Goal: Task Accomplishment & Management: Complete application form

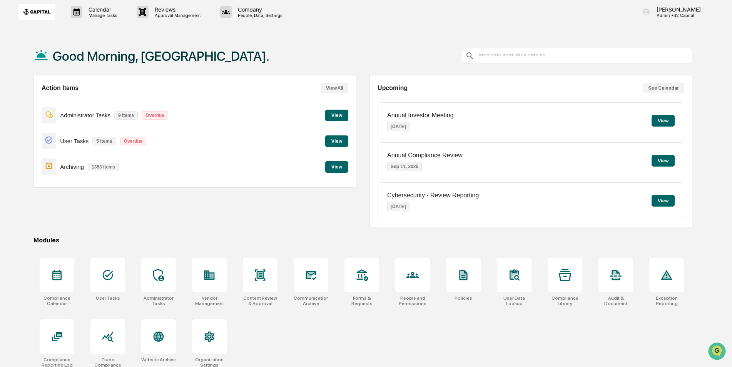
click at [339, 144] on button "View" at bounding box center [336, 141] width 23 height 12
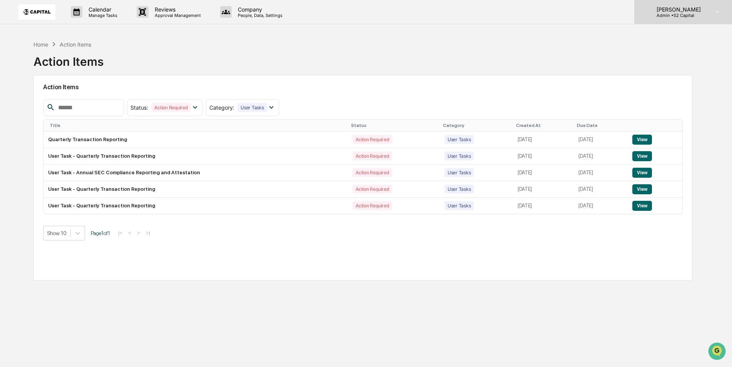
click at [674, 13] on p "Admin • S2 Capital" at bounding box center [677, 15] width 54 height 5
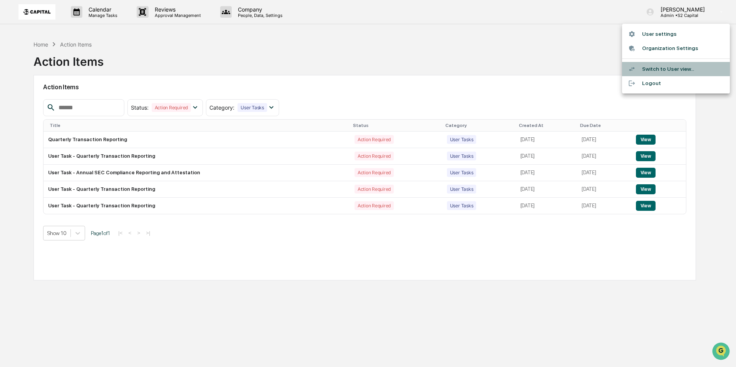
click at [656, 73] on li "Switch to User view..." at bounding box center [676, 69] width 108 height 14
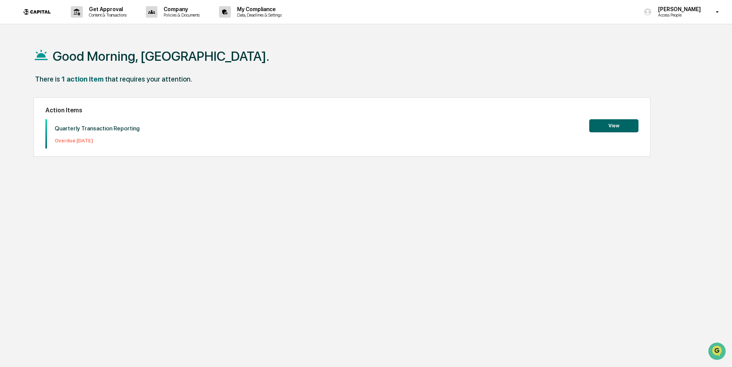
click at [620, 119] on button "View" at bounding box center [613, 125] width 49 height 13
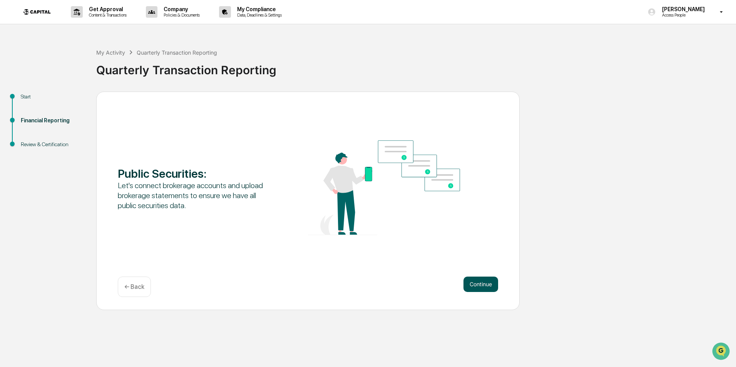
click at [479, 284] on button "Continue" at bounding box center [480, 284] width 35 height 15
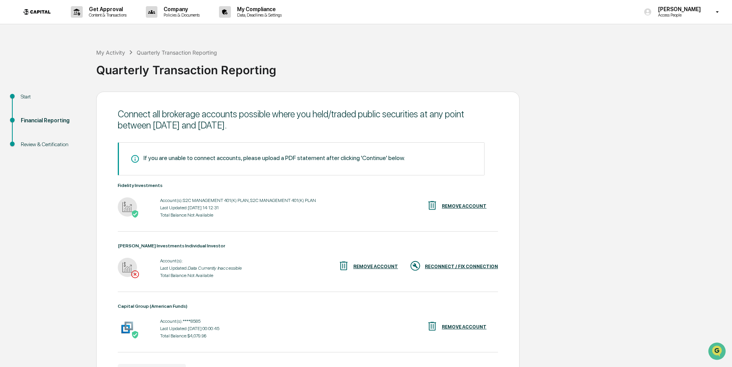
click at [488, 268] on div "RECONNECT / FIX CONNECTION" at bounding box center [461, 266] width 73 height 5
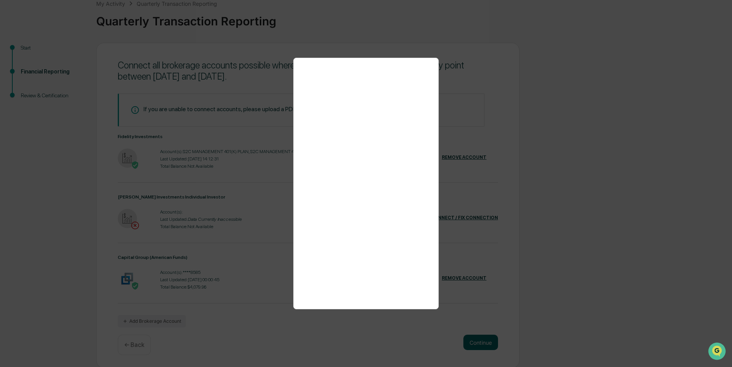
scroll to position [50, 0]
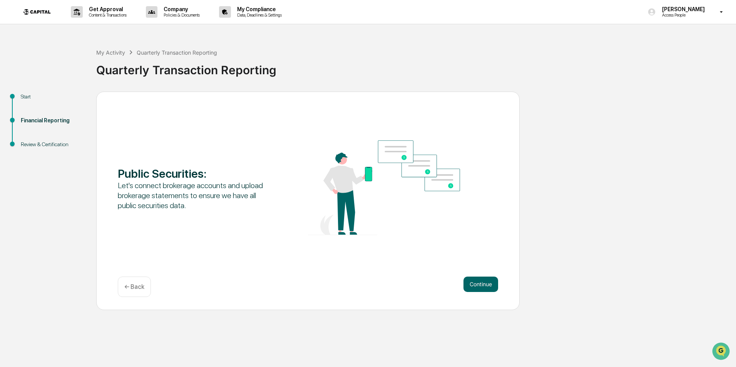
click at [127, 288] on p "← Back" at bounding box center [134, 286] width 20 height 7
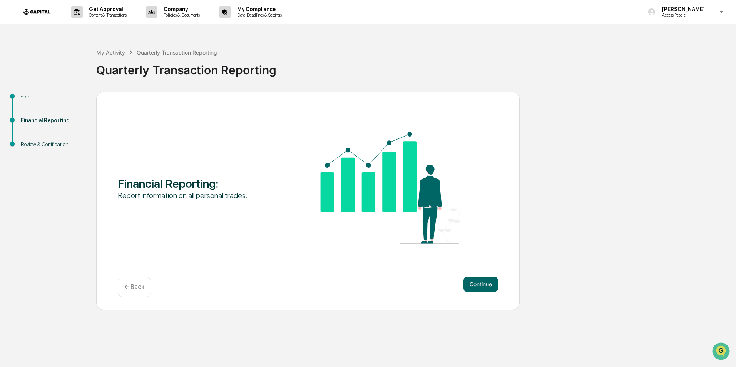
click at [130, 286] on p "← Back" at bounding box center [134, 286] width 20 height 7
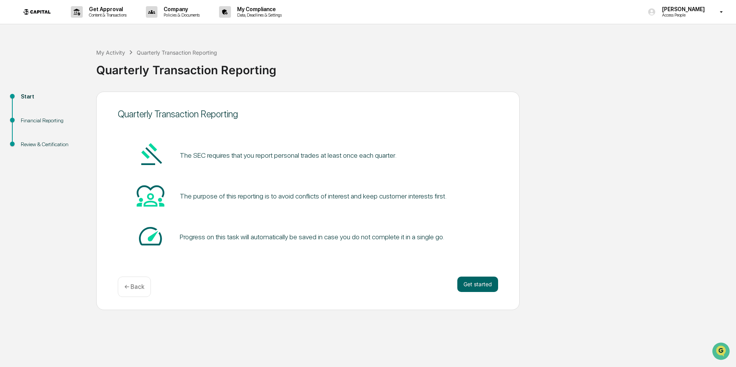
click at [130, 286] on p "← Back" at bounding box center [134, 286] width 20 height 7
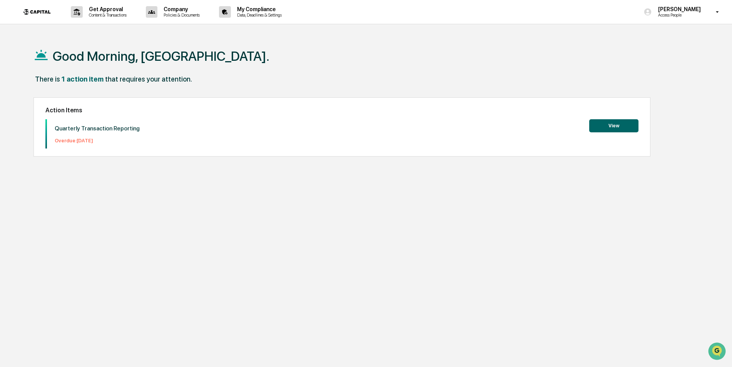
click at [606, 130] on button "View" at bounding box center [613, 125] width 49 height 13
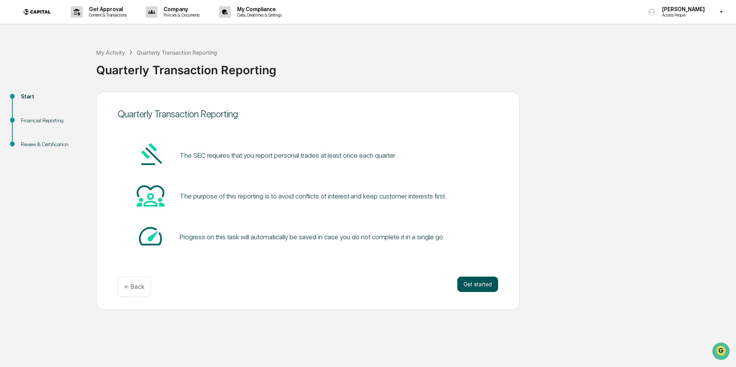
click at [475, 291] on button "Get started" at bounding box center [477, 284] width 41 height 15
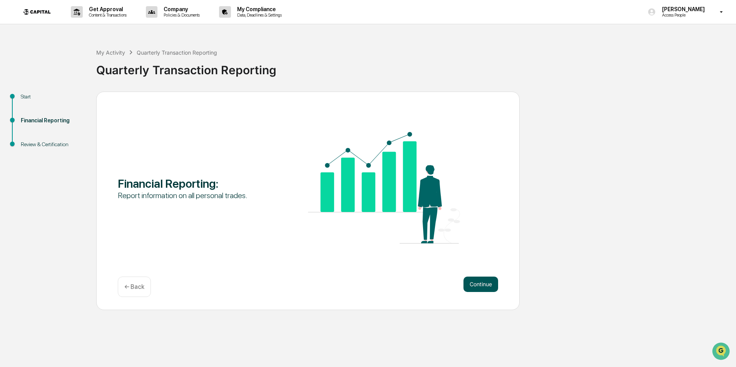
click at [472, 287] on button "Continue" at bounding box center [480, 284] width 35 height 15
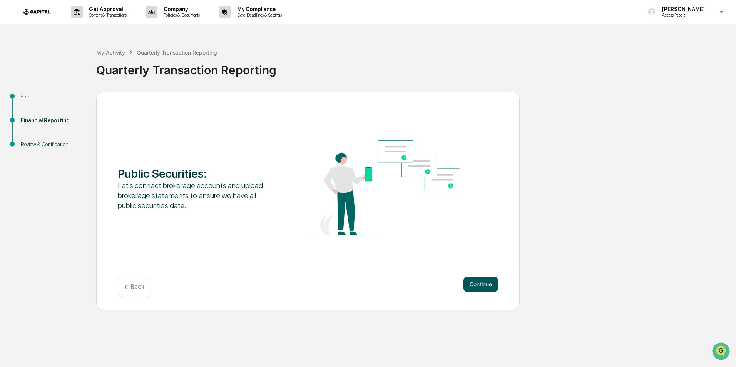
click at [468, 283] on button "Continue" at bounding box center [480, 284] width 35 height 15
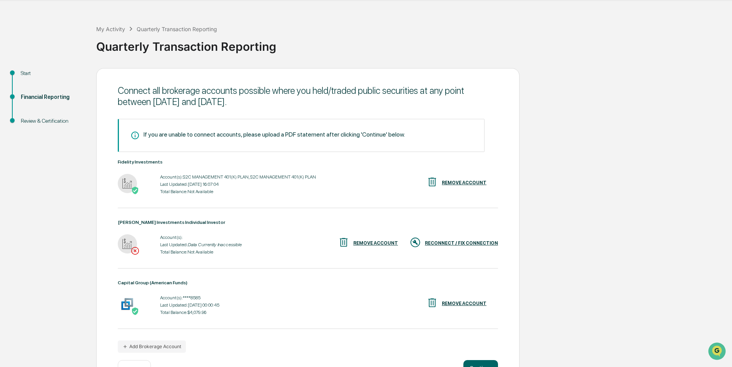
scroll to position [50, 0]
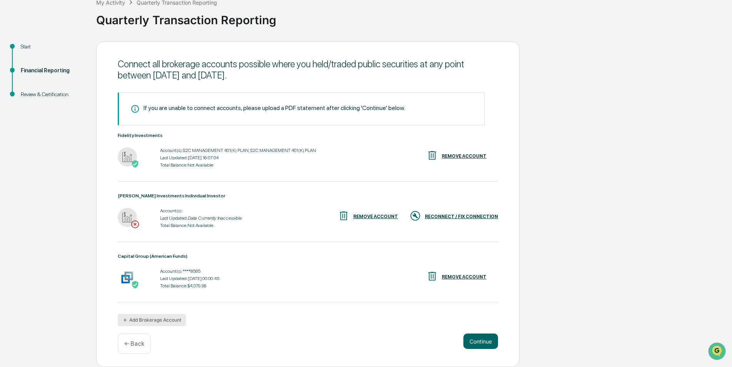
click at [161, 321] on button "Add Brokerage Account" at bounding box center [152, 320] width 68 height 12
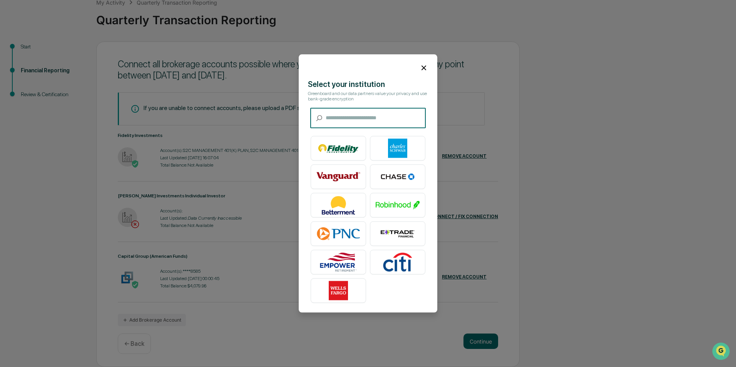
click at [368, 117] on input "text" at bounding box center [376, 118] width 100 height 20
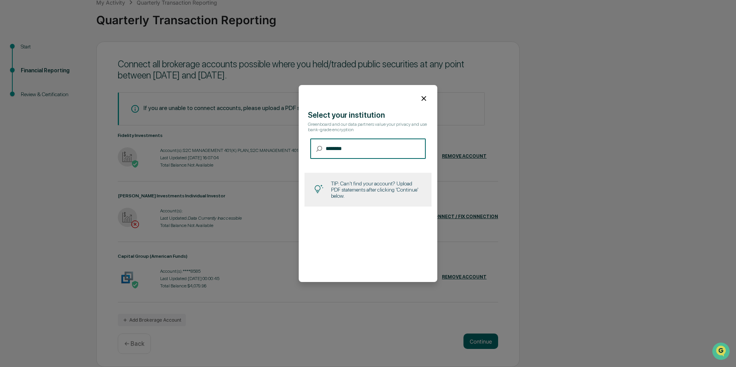
type input "********"
click at [426, 99] on icon at bounding box center [424, 98] width 8 height 8
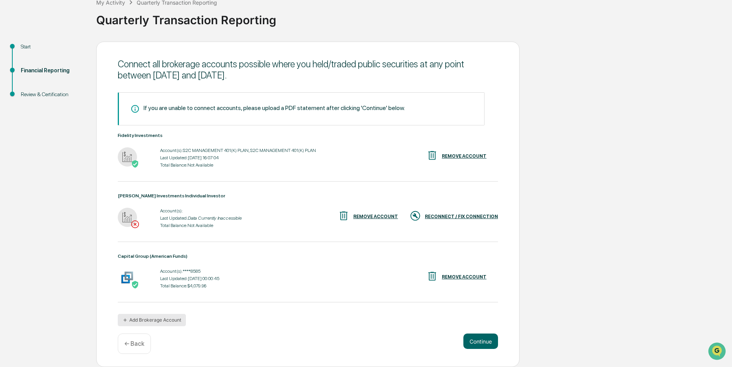
click at [162, 318] on button "Add Brokerage Account" at bounding box center [152, 320] width 68 height 12
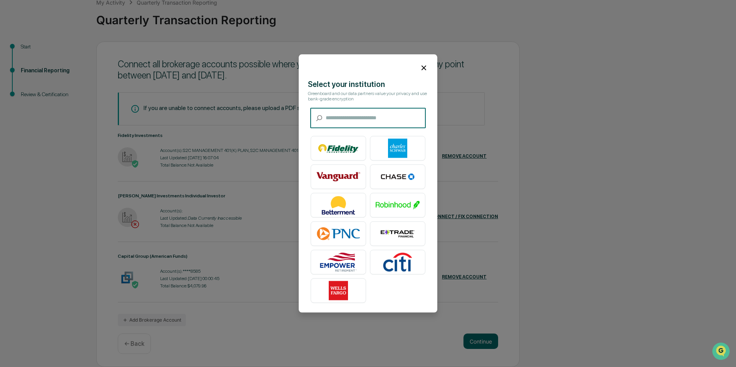
click at [334, 121] on input "text" at bounding box center [376, 118] width 100 height 20
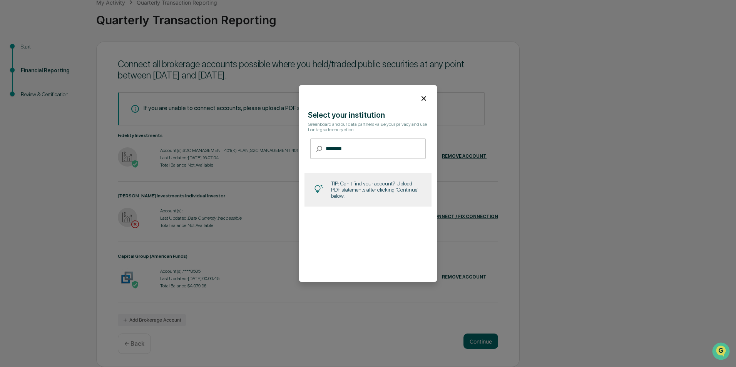
click at [374, 193] on div "TIP: Can't find your account? Upload PDF statements after clicking 'Continue' b…" at bounding box center [376, 190] width 91 height 18
click at [338, 152] on input "********" at bounding box center [376, 149] width 100 height 20
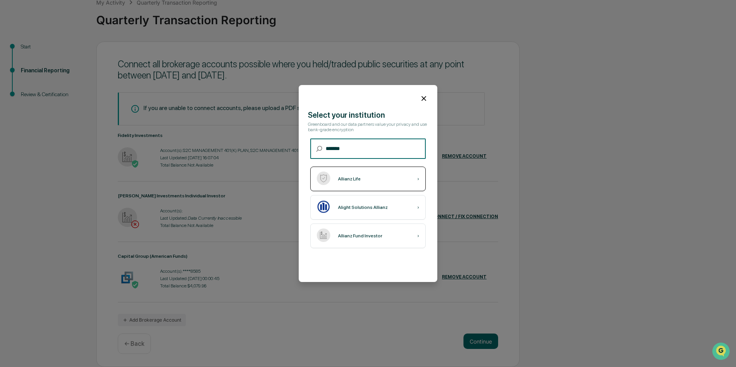
type input "*******"
click at [369, 186] on div "Allianz Life ›" at bounding box center [367, 179] width 115 height 25
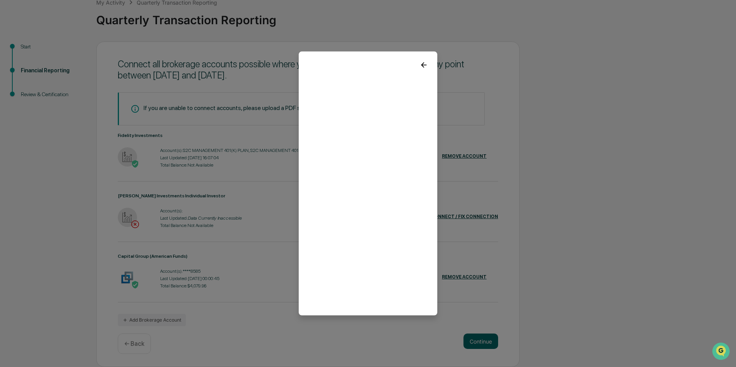
click at [420, 64] on icon at bounding box center [424, 65] width 8 height 8
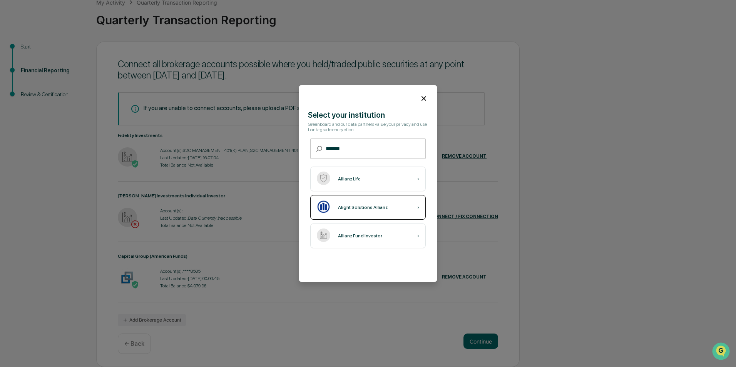
click at [375, 215] on div "Alight Solutions Allianz ›" at bounding box center [367, 207] width 115 height 25
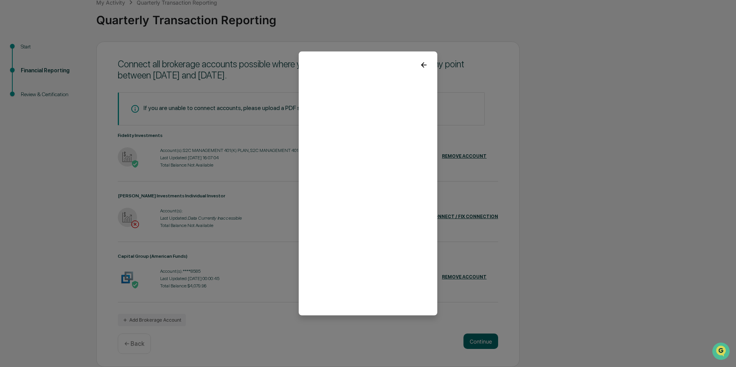
click at [424, 64] on icon at bounding box center [424, 65] width 8 height 8
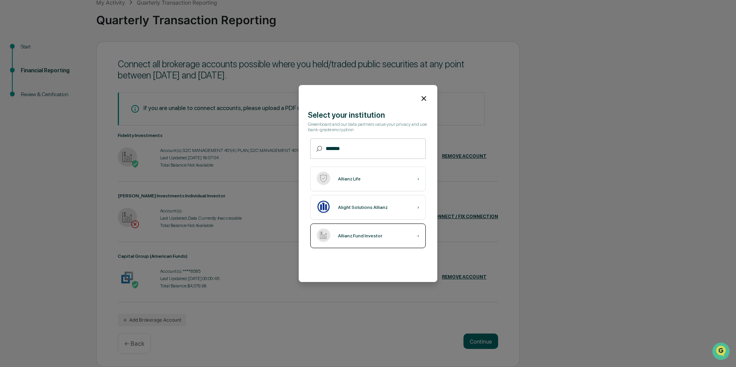
click at [353, 239] on div "Allianz Fund Investor" at bounding box center [360, 235] width 44 height 5
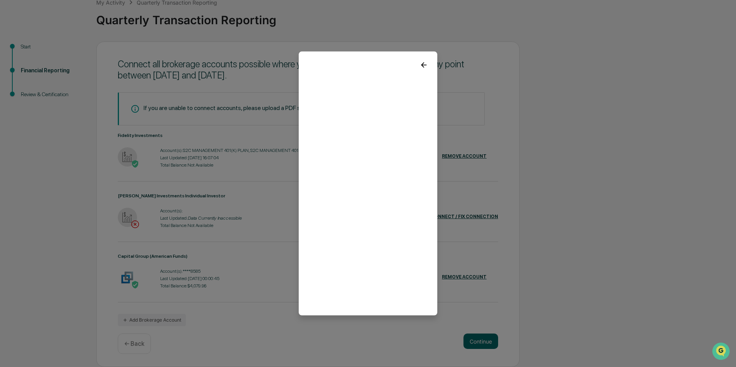
click at [424, 63] on icon at bounding box center [424, 65] width 8 height 8
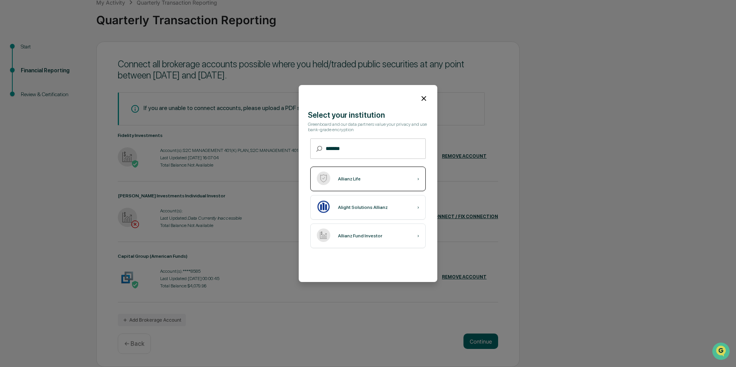
click at [365, 181] on div "Allianz Life ›" at bounding box center [367, 179] width 115 height 25
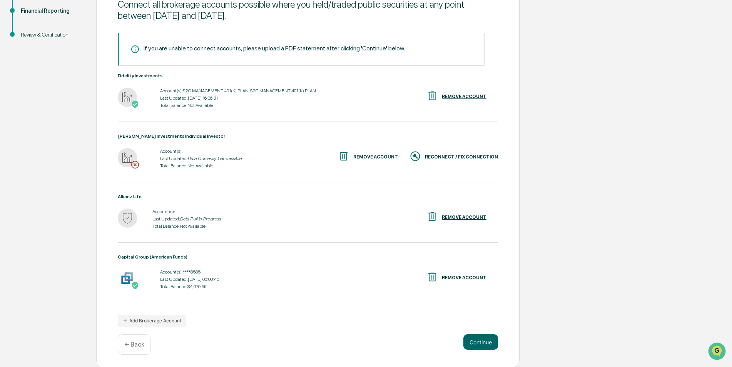
scroll to position [110, 0]
click at [146, 319] on button "Add Brokerage Account" at bounding box center [152, 320] width 68 height 12
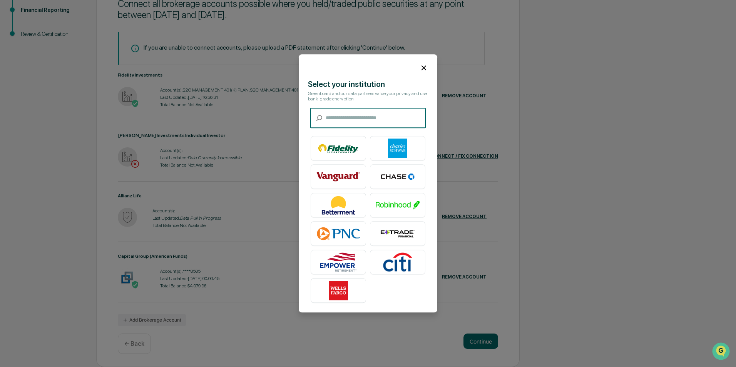
click at [337, 122] on input "text" at bounding box center [376, 118] width 100 height 20
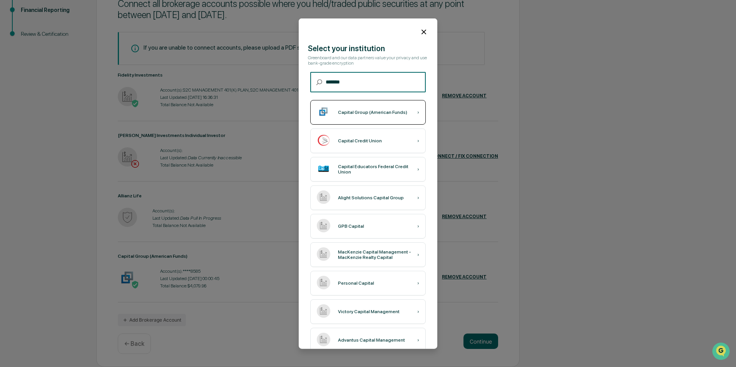
type input "*******"
click at [345, 115] on div "Capital Group (American Funds) ›" at bounding box center [367, 112] width 115 height 25
click at [374, 114] on div "Capital Group (American Funds)" at bounding box center [372, 112] width 69 height 5
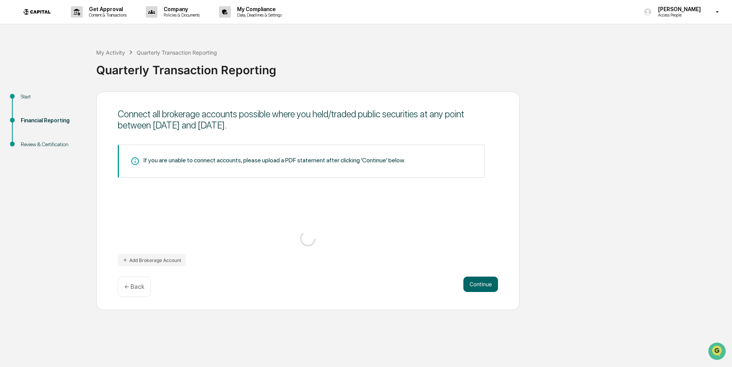
scroll to position [0, 0]
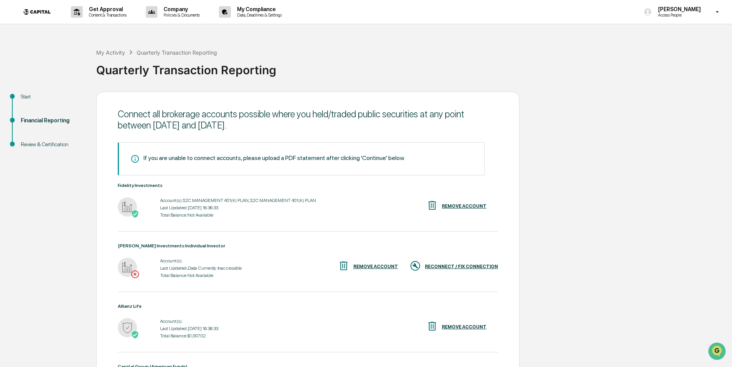
click at [390, 266] on div "REMOVE ACCOUNT" at bounding box center [375, 266] width 45 height 5
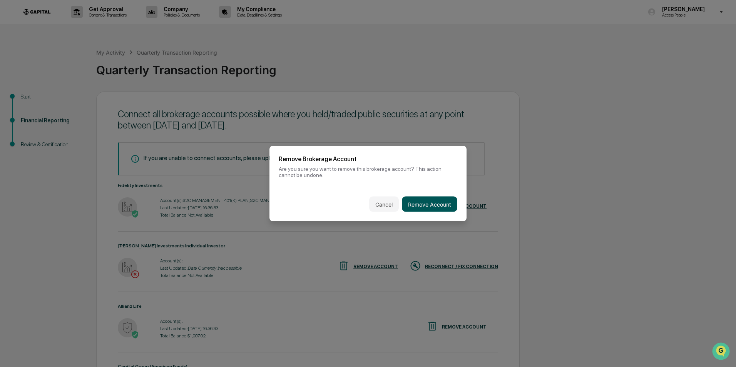
click at [415, 202] on button "Remove Account" at bounding box center [429, 204] width 55 height 15
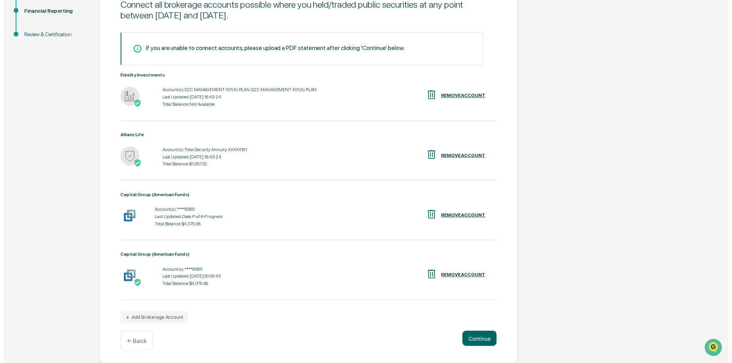
scroll to position [110, 0]
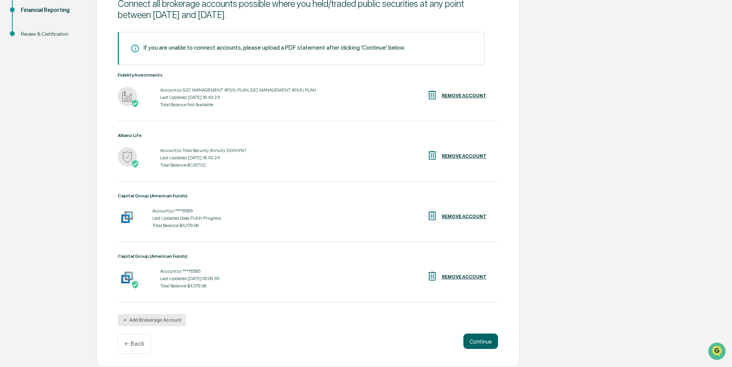
click at [155, 326] on button "Add Brokerage Account" at bounding box center [152, 320] width 68 height 12
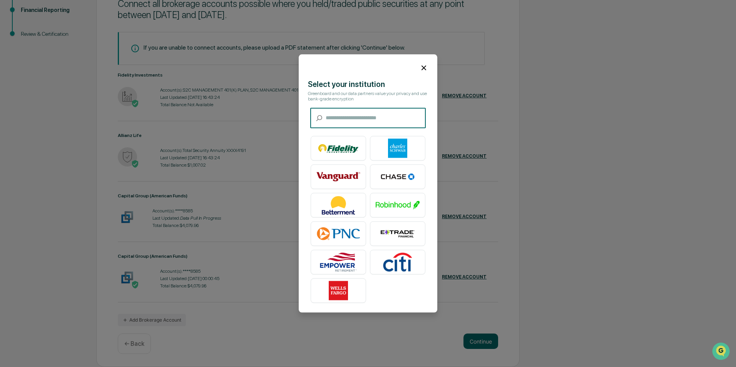
click at [334, 124] on input "text" at bounding box center [376, 118] width 100 height 20
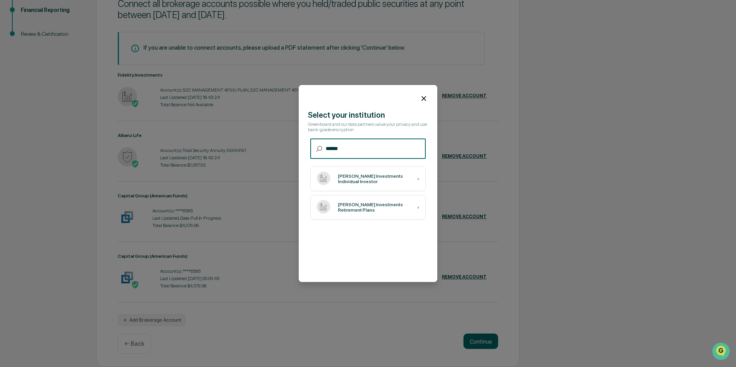
type input "******"
click at [346, 188] on div "Putnam Investments Individual Investor ›" at bounding box center [367, 179] width 115 height 25
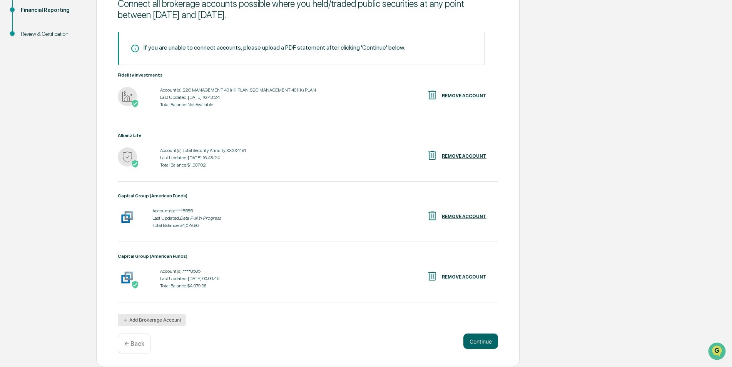
click at [144, 319] on button "Add Brokerage Account" at bounding box center [152, 320] width 68 height 12
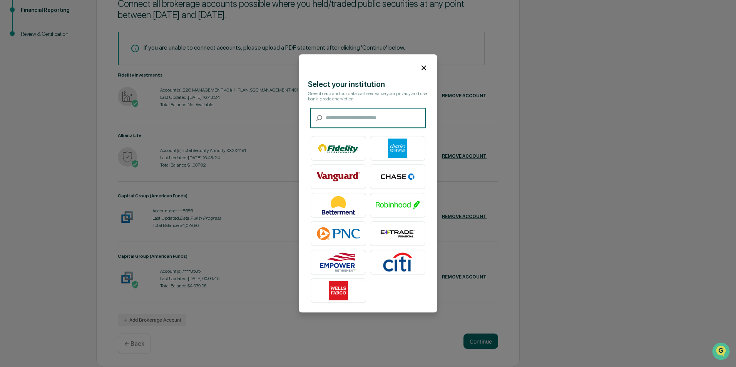
click at [349, 120] on input "text" at bounding box center [376, 118] width 100 height 20
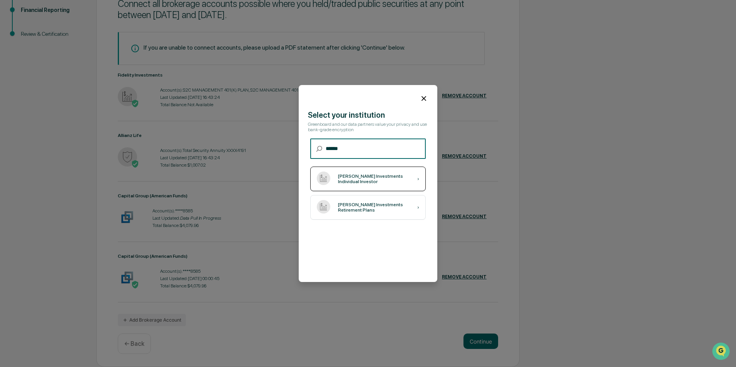
type input "******"
click at [370, 179] on div "[PERSON_NAME] Investments Individual Investor" at bounding box center [377, 179] width 79 height 11
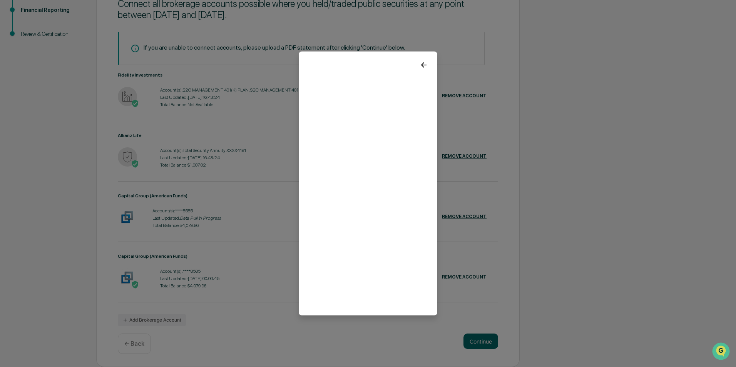
click at [420, 66] on icon at bounding box center [424, 65] width 8 height 8
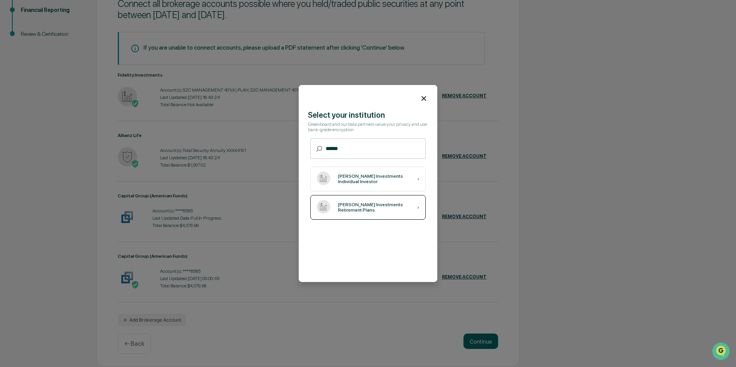
click at [389, 208] on div "Putnam Investments Retirement Plans" at bounding box center [377, 207] width 79 height 11
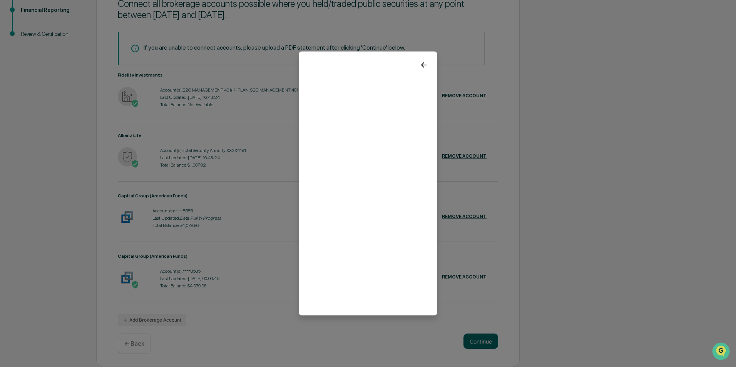
click at [420, 68] on icon at bounding box center [424, 65] width 8 height 8
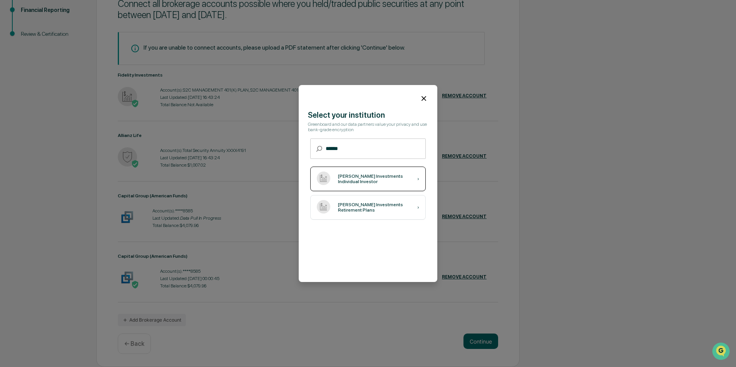
click at [346, 177] on div "[PERSON_NAME] Investments Individual Investor" at bounding box center [377, 179] width 79 height 11
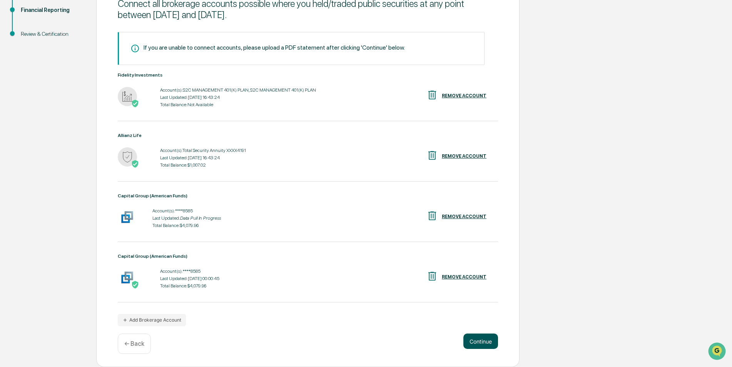
click at [480, 338] on button "Continue" at bounding box center [480, 341] width 35 height 15
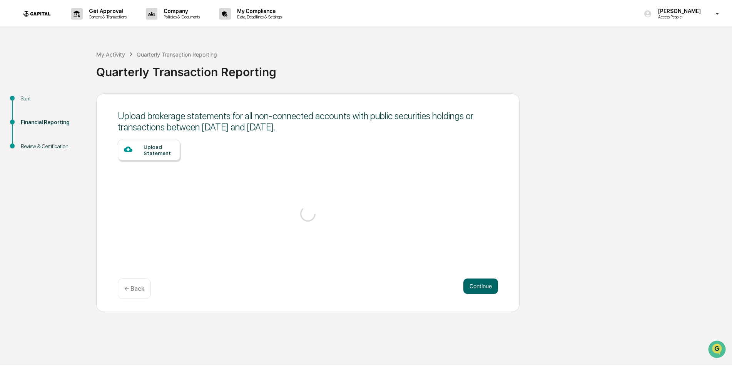
scroll to position [0, 0]
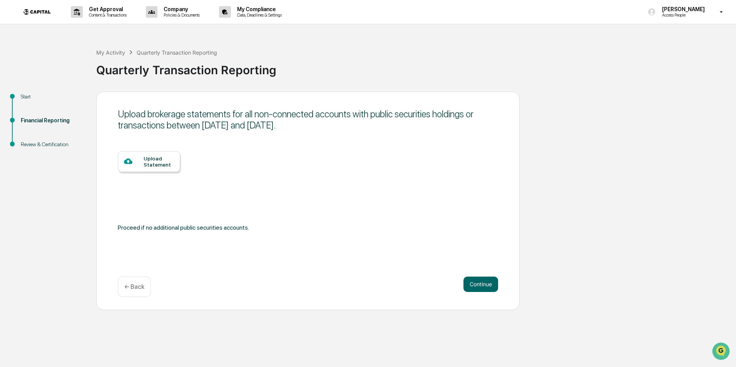
click at [151, 162] on div "Upload Statement" at bounding box center [159, 161] width 30 height 12
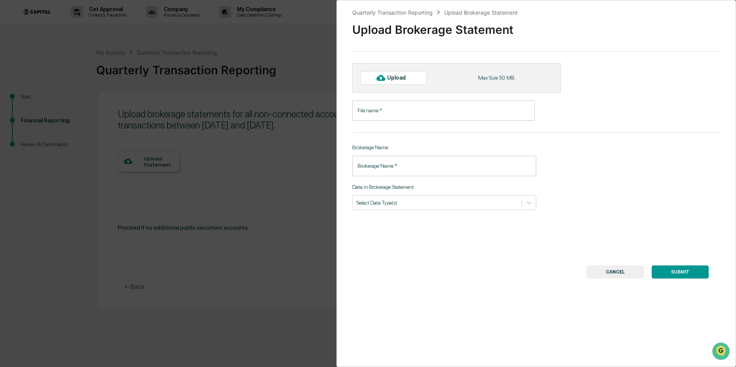
click at [375, 82] on div at bounding box center [380, 78] width 12 height 12
type input "**********"
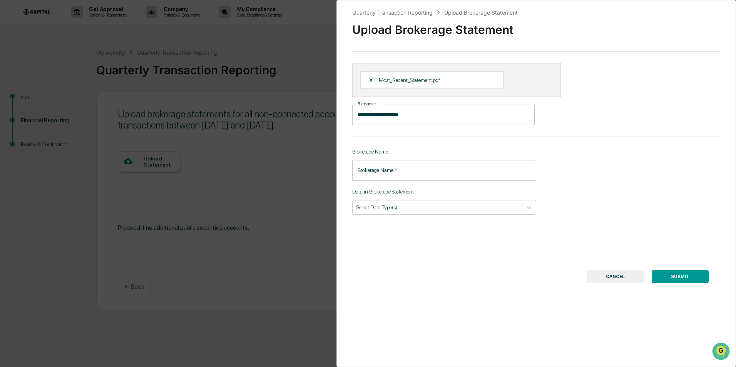
click at [483, 172] on input "Brokerage Name   *" at bounding box center [444, 170] width 184 height 20
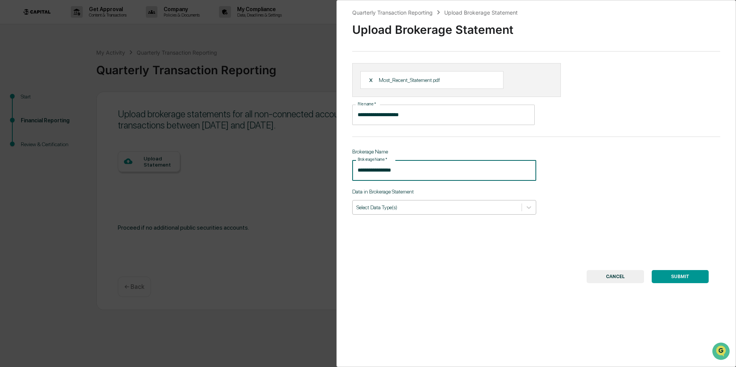
type input "**********"
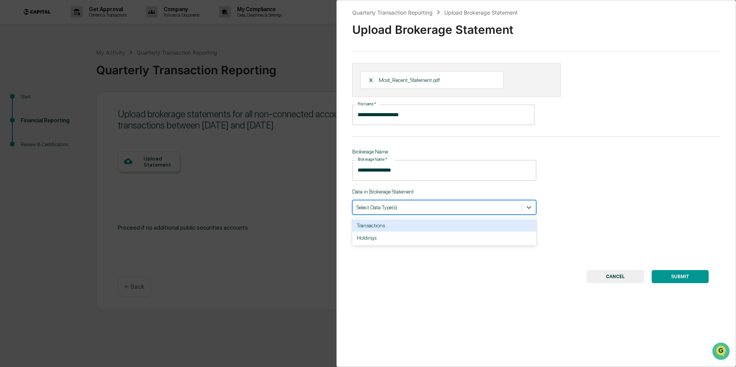
click at [445, 206] on div at bounding box center [436, 207] width 161 height 7
click at [421, 226] on div "Transactions" at bounding box center [444, 225] width 184 height 12
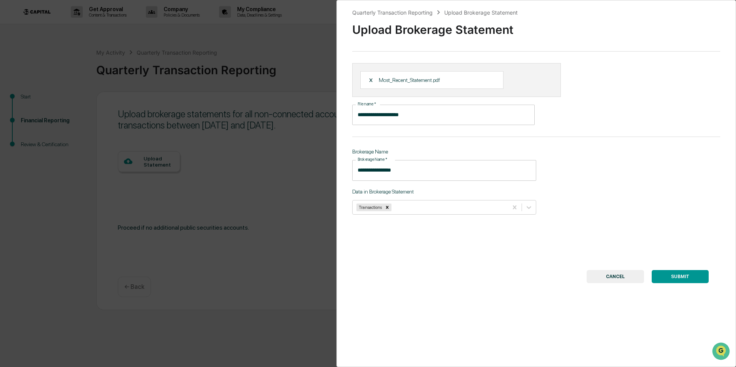
click at [602, 162] on div "**********" at bounding box center [536, 183] width 400 height 367
click at [680, 278] on button "SUBMIT" at bounding box center [680, 276] width 57 height 13
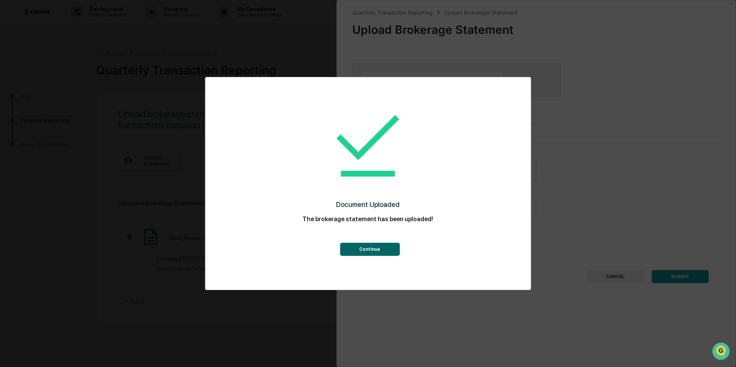
click at [370, 246] on button "Continue" at bounding box center [370, 249] width 60 height 13
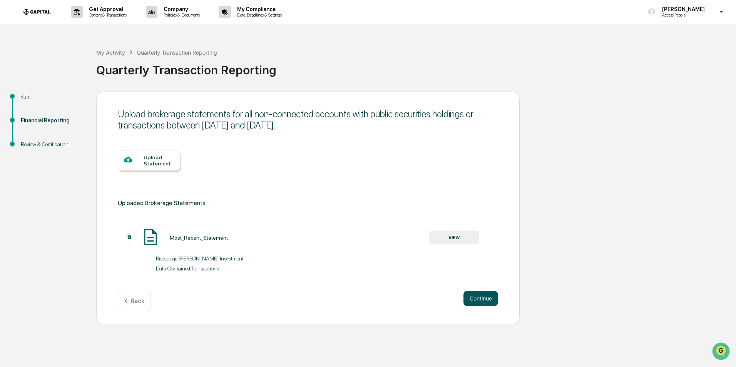
click at [482, 294] on button "Continue" at bounding box center [480, 298] width 35 height 15
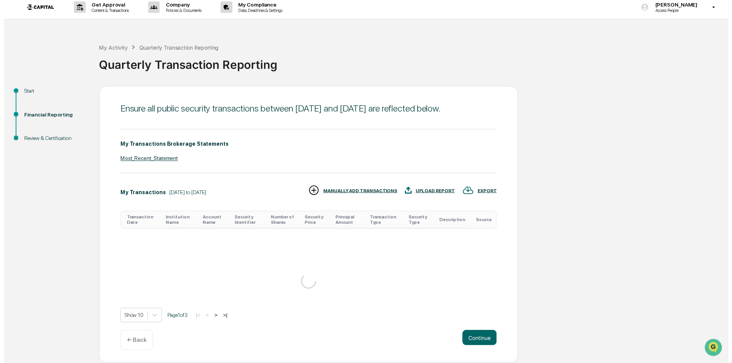
scroll to position [174, 0]
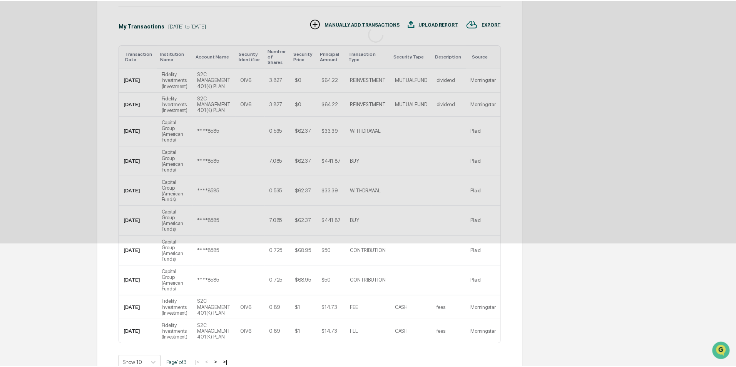
scroll to position [0, 0]
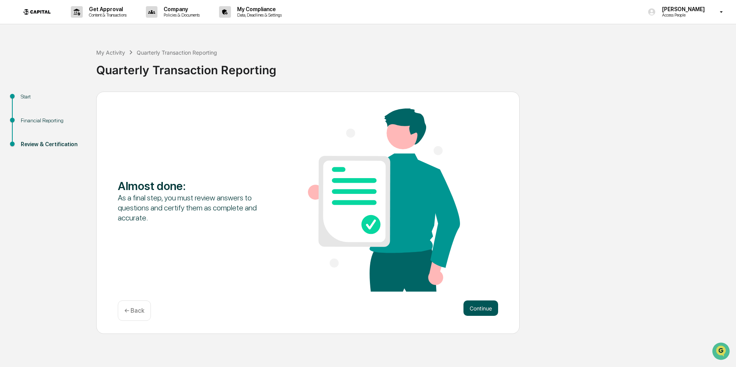
click at [488, 314] on button "Continue" at bounding box center [480, 308] width 35 height 15
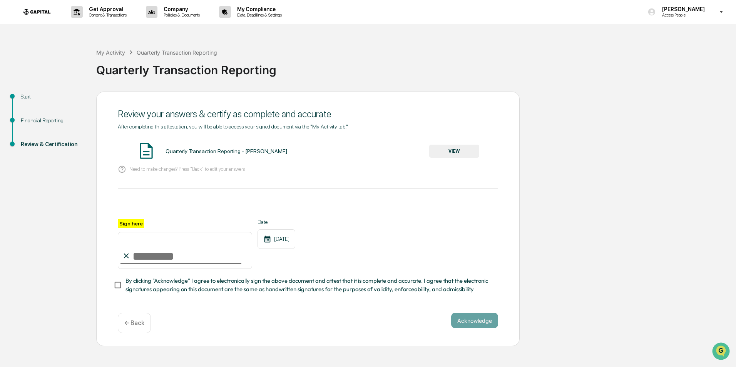
click at [144, 261] on input "Sign here" at bounding box center [185, 250] width 134 height 37
type input "**********"
click at [481, 321] on button "Acknowledge" at bounding box center [474, 320] width 47 height 15
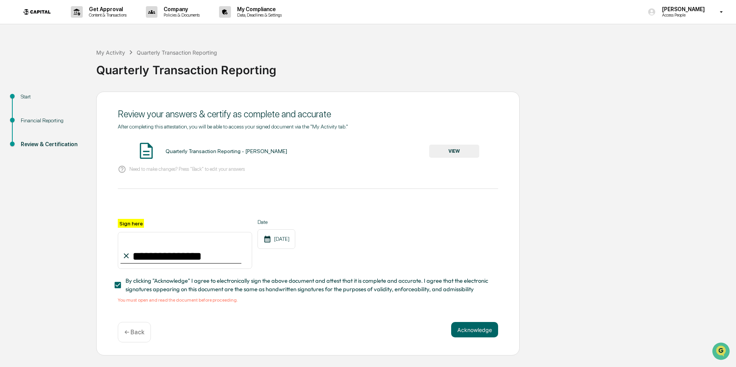
click at [442, 154] on button "VIEW" at bounding box center [454, 151] width 50 height 13
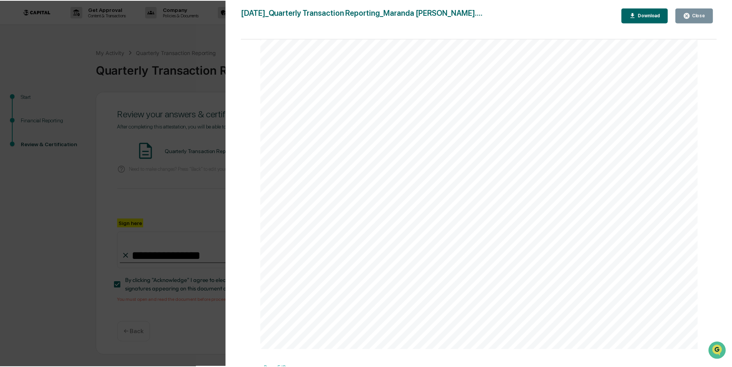
scroll to position [2271, 0]
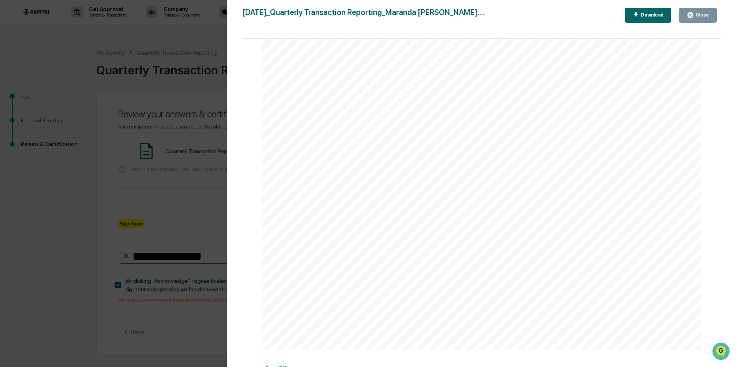
click at [696, 15] on div "Close" at bounding box center [701, 14] width 15 height 5
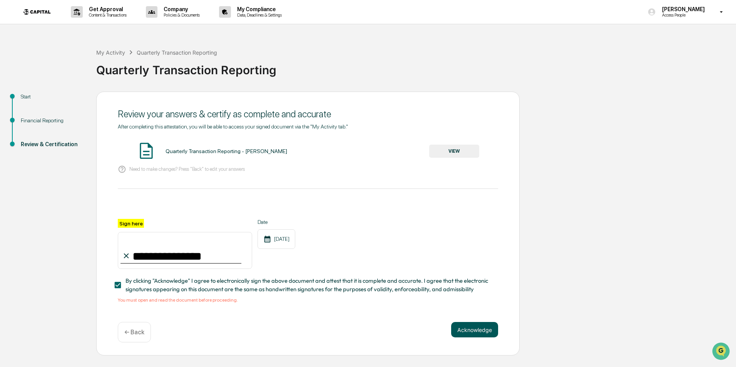
click at [476, 327] on button "Acknowledge" at bounding box center [474, 329] width 47 height 15
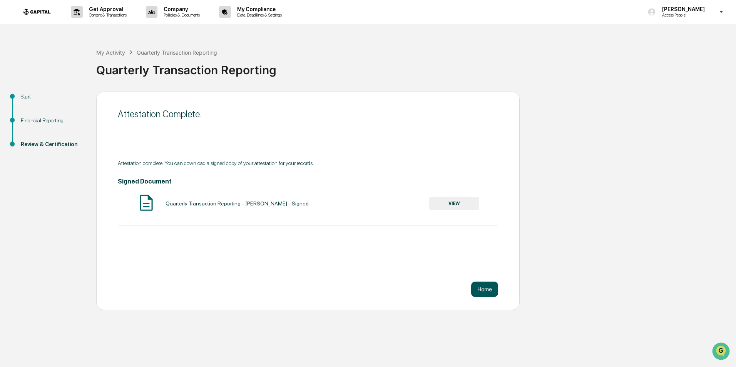
click at [488, 284] on button "Home" at bounding box center [484, 289] width 27 height 15
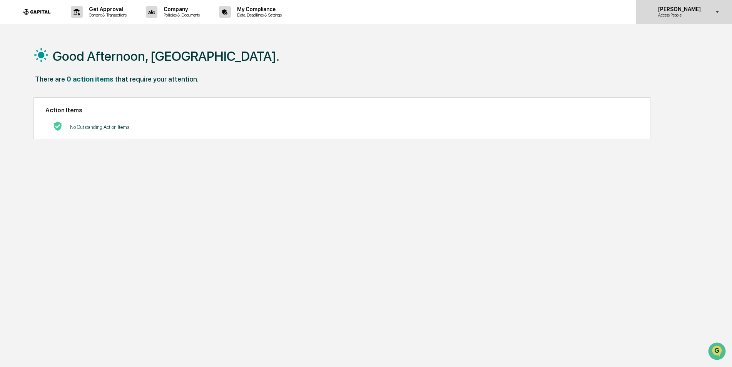
click at [666, 20] on div "Maranda Leonard Access People" at bounding box center [684, 12] width 96 height 24
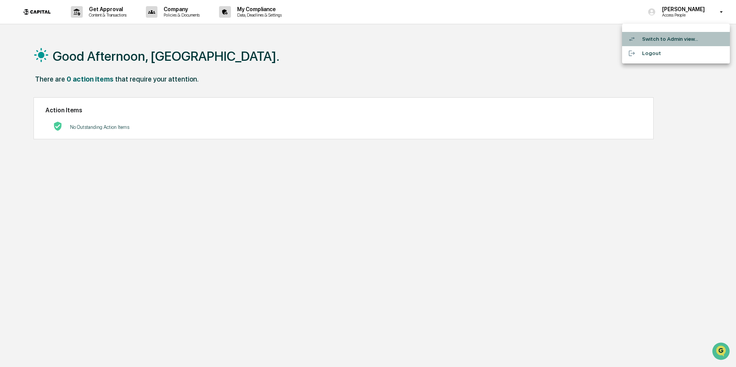
click at [655, 41] on li "Switch to Admin view..." at bounding box center [676, 39] width 108 height 14
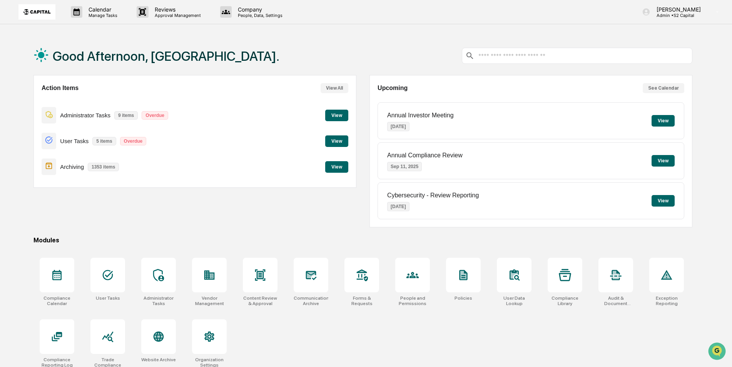
click at [334, 141] on button "View" at bounding box center [336, 141] width 23 height 12
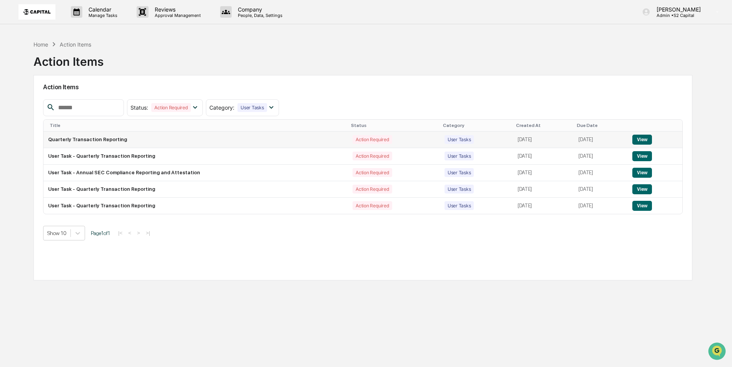
click at [514, 143] on td "[DATE]" at bounding box center [543, 140] width 61 height 17
click at [640, 139] on button "View" at bounding box center [642, 140] width 20 height 10
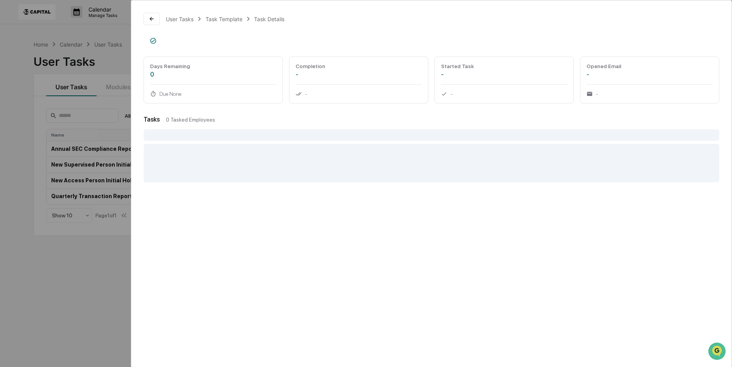
click at [107, 110] on div "User Tasks Task Template Task Details Days Remaining 0 Due None Completion - - …" at bounding box center [366, 183] width 732 height 367
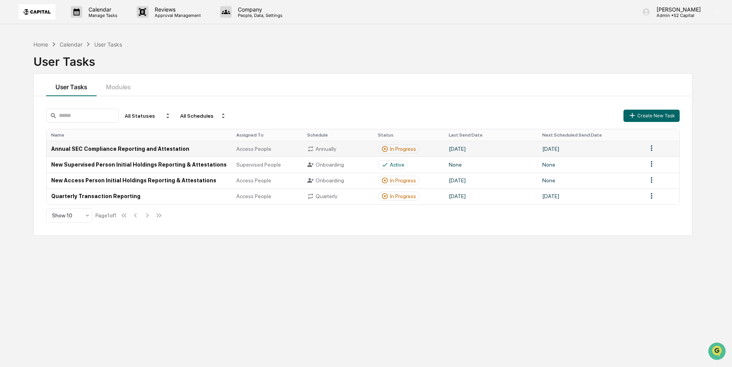
click at [498, 147] on td "[DATE]" at bounding box center [491, 149] width 94 height 16
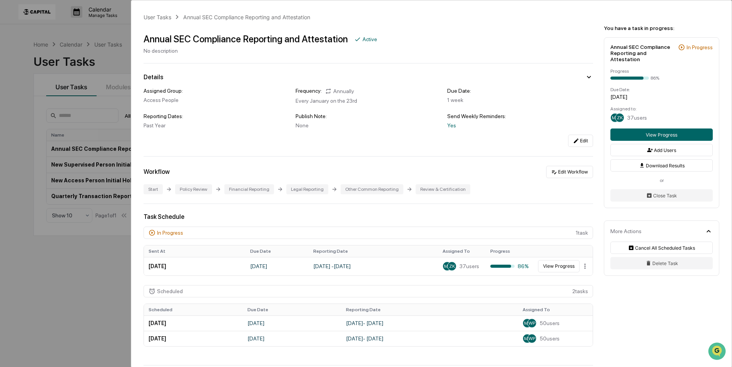
click at [101, 64] on div "User Tasks Annual SEC Compliance Reporting and Attestation Annual SEC Complianc…" at bounding box center [366, 183] width 732 height 367
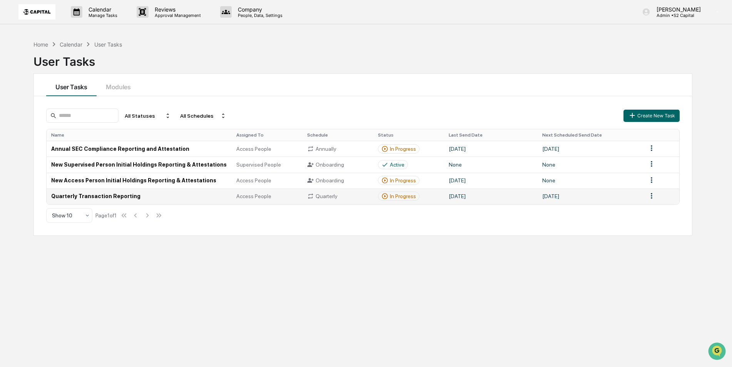
click at [99, 197] on td "Quarterly Transaction Reporting" at bounding box center [139, 197] width 185 height 16
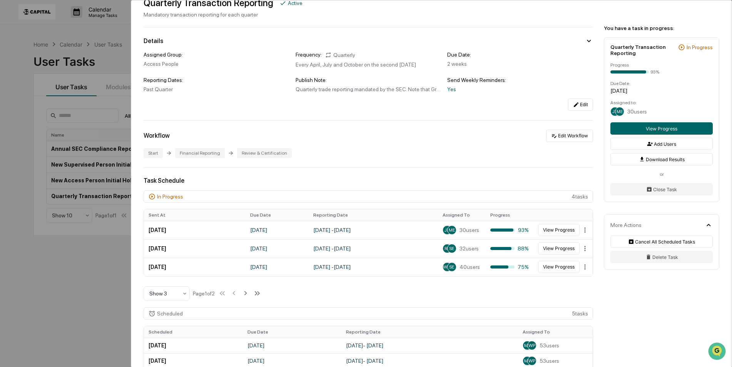
scroll to position [77, 0]
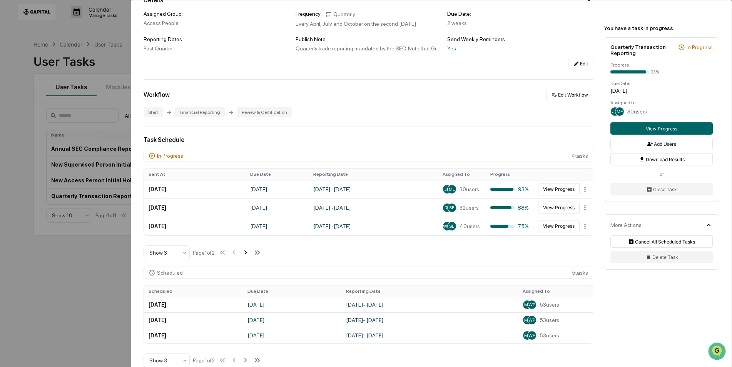
click at [245, 251] on icon at bounding box center [245, 252] width 8 height 8
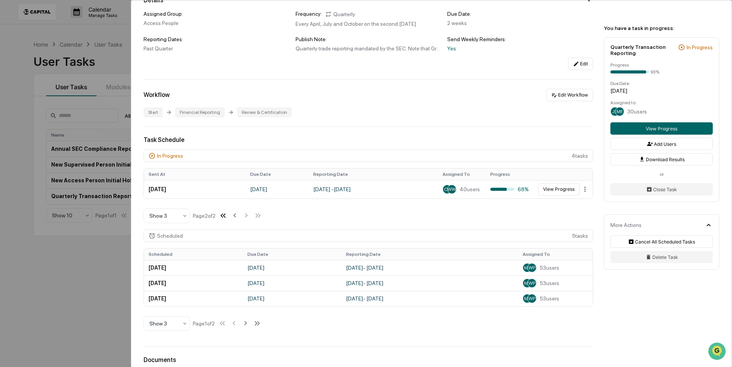
click at [222, 214] on icon at bounding box center [223, 215] width 8 height 8
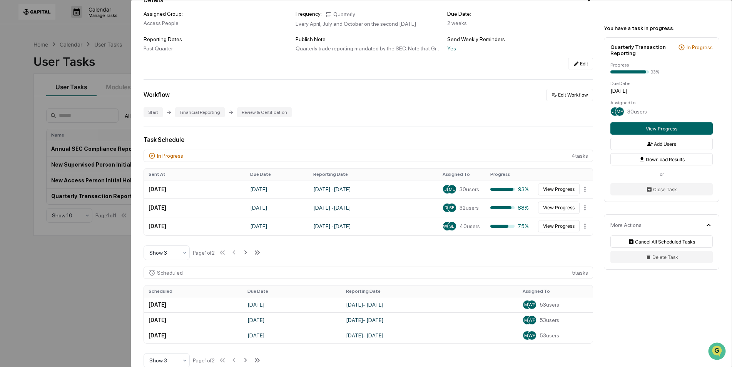
click at [66, 283] on div "User Tasks Quarterly Transaction Reporting Quarterly Transaction Reporting Acti…" at bounding box center [366, 183] width 732 height 367
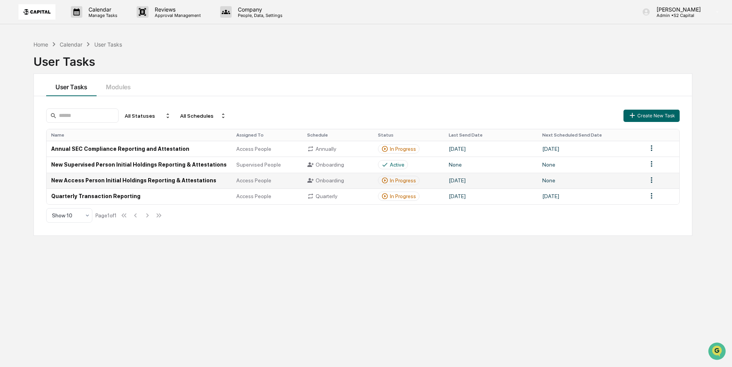
click at [118, 180] on td "New Access Person Initial Holdings Reporting & Attestations" at bounding box center [139, 181] width 185 height 16
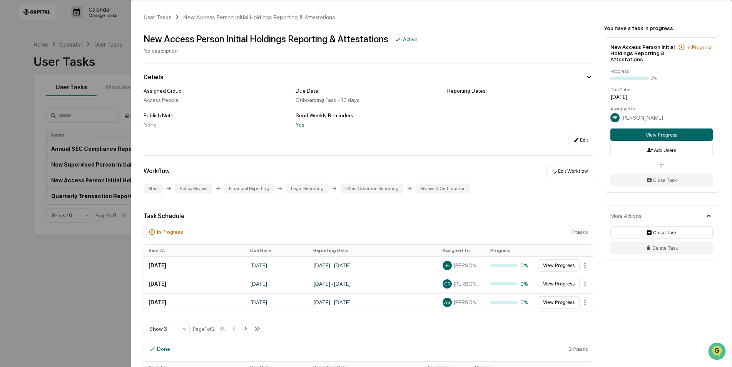
click at [34, 269] on div "User Tasks New Access Person Initial Holdings Reporting & Attestations New Acce…" at bounding box center [366, 183] width 732 height 367
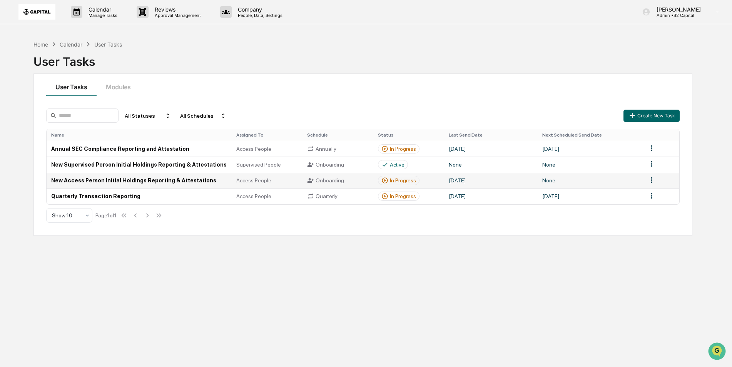
click at [232, 184] on td "Access People" at bounding box center [267, 181] width 71 height 16
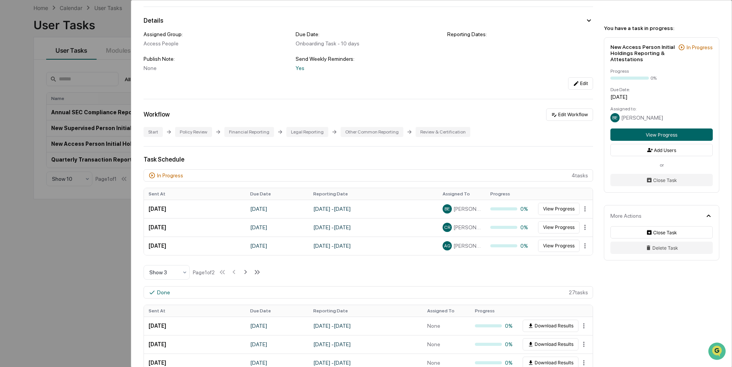
scroll to position [154, 0]
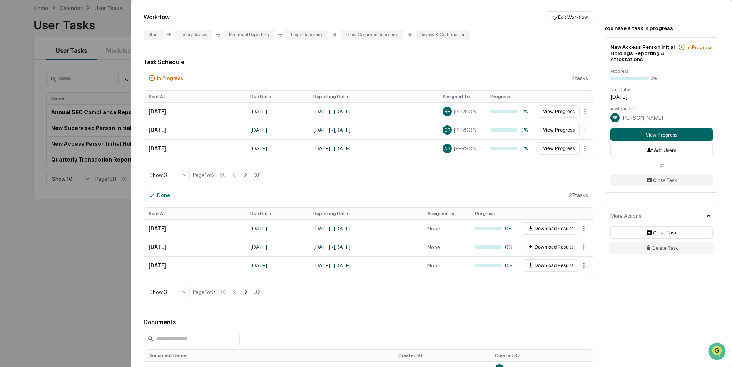
click at [245, 289] on icon at bounding box center [246, 292] width 8 height 8
click at [245, 289] on icon at bounding box center [247, 292] width 8 height 8
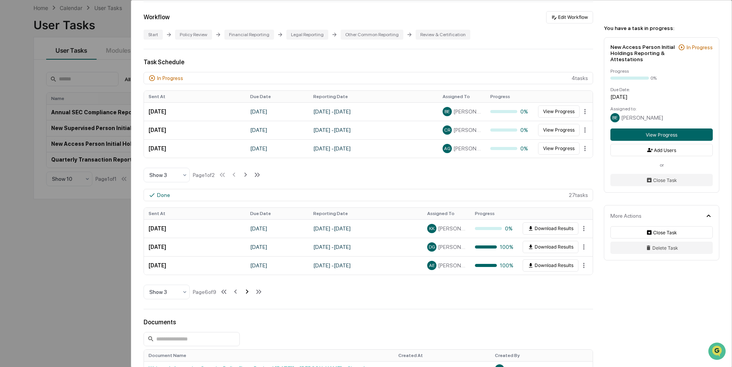
click at [245, 289] on icon at bounding box center [247, 292] width 8 height 8
click at [246, 175] on icon at bounding box center [245, 175] width 8 height 8
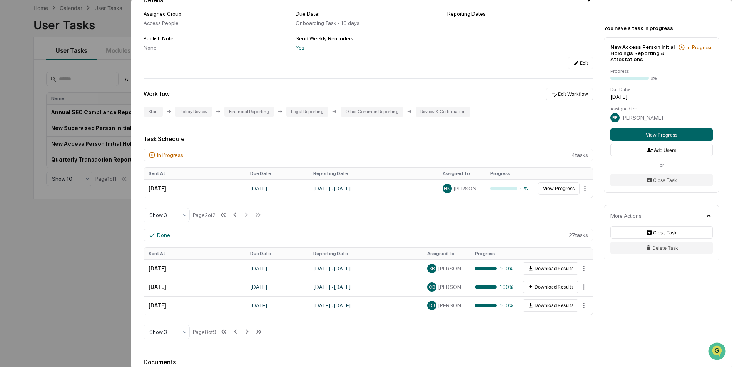
scroll to position [115, 0]
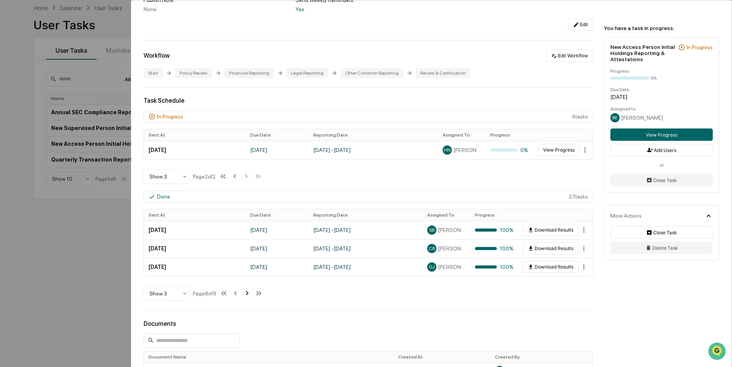
click at [249, 296] on icon at bounding box center [247, 293] width 8 height 8
click at [236, 294] on icon at bounding box center [235, 293] width 8 height 8
click at [239, 176] on icon at bounding box center [235, 176] width 8 height 8
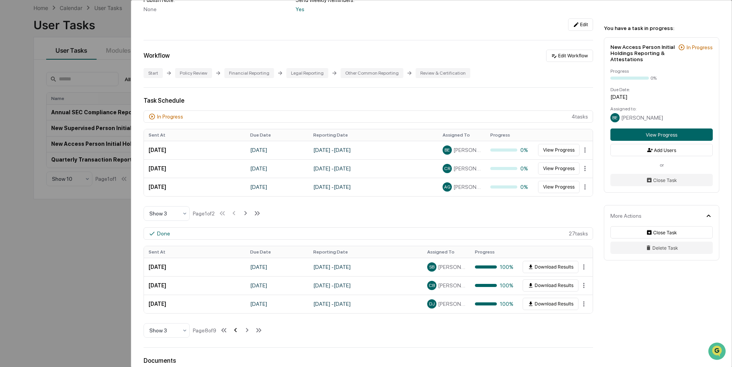
click at [236, 333] on icon at bounding box center [235, 330] width 8 height 8
click at [259, 331] on icon at bounding box center [257, 330] width 3 height 4
click at [236, 331] on icon at bounding box center [235, 330] width 8 height 8
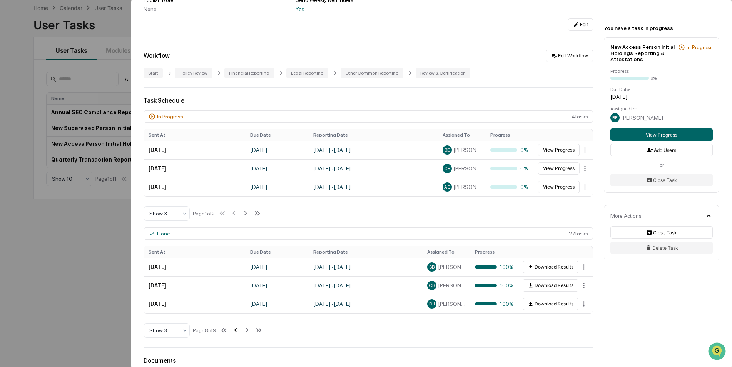
click at [236, 331] on icon at bounding box center [235, 330] width 8 height 8
click at [235, 333] on icon at bounding box center [235, 330] width 8 height 8
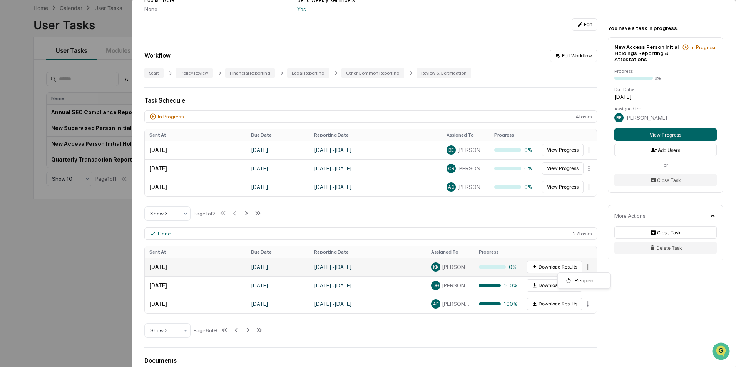
click at [580, 267] on html "Calendar Manage Tasks Reviews Approval Management Company People, Data, Setting…" at bounding box center [368, 146] width 736 height 367
click at [509, 222] on html "Calendar Manage Tasks Reviews Approval Management Company People, Data, Setting…" at bounding box center [368, 146] width 736 height 367
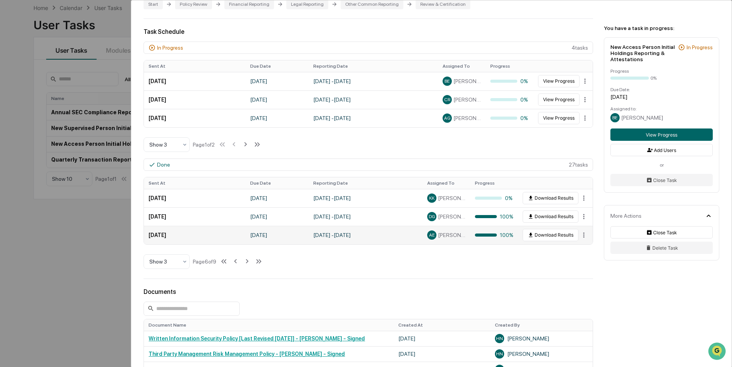
scroll to position [192, 0]
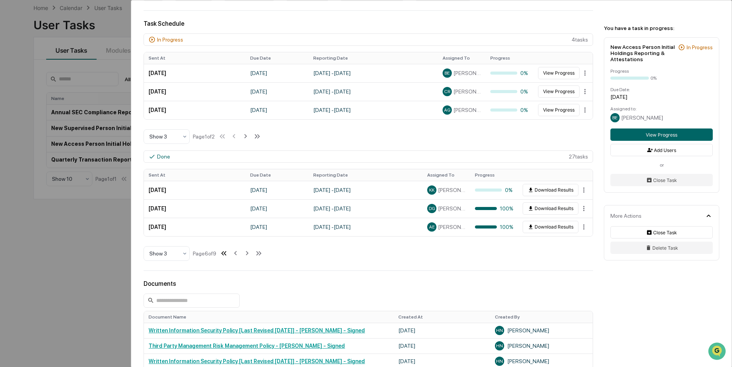
click at [226, 256] on icon at bounding box center [223, 253] width 8 height 8
click at [249, 254] on icon at bounding box center [246, 253] width 8 height 8
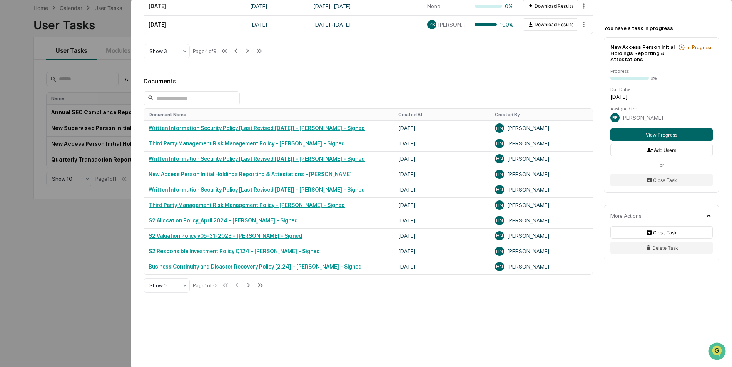
scroll to position [398, 0]
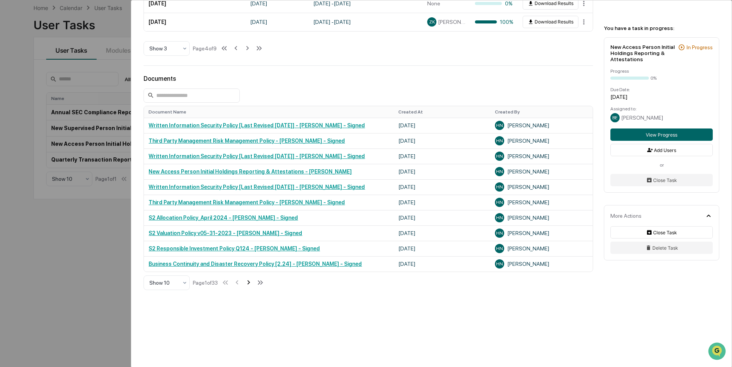
click at [249, 282] on icon at bounding box center [248, 282] width 8 height 8
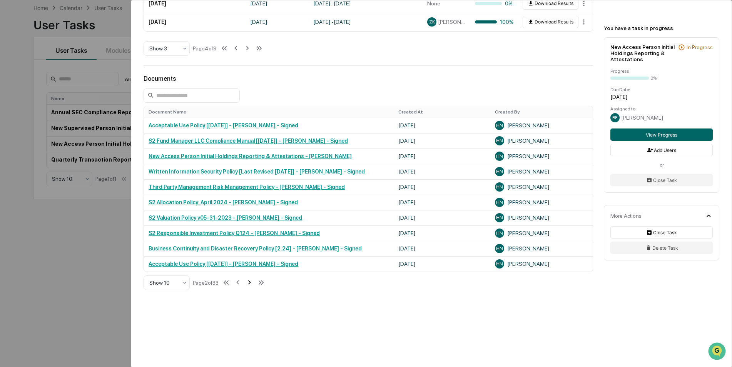
click at [249, 282] on icon at bounding box center [249, 282] width 8 height 8
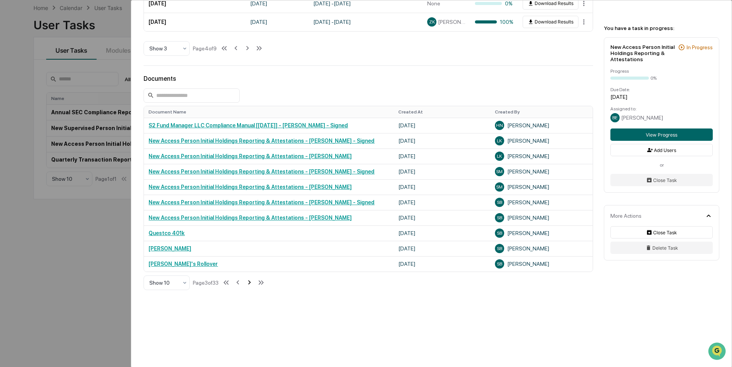
click at [249, 282] on icon at bounding box center [249, 282] width 8 height 8
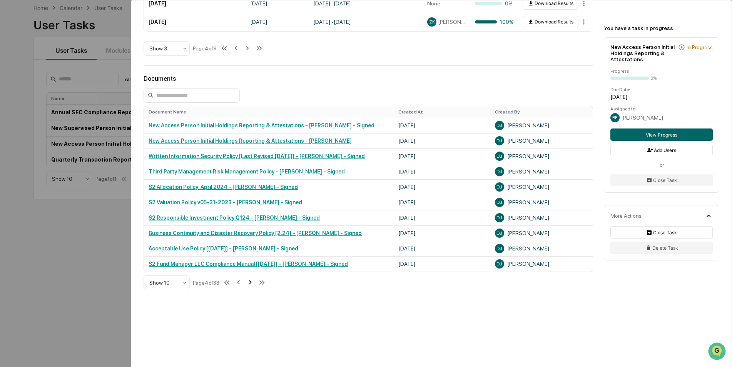
click at [249, 282] on icon at bounding box center [250, 282] width 8 height 8
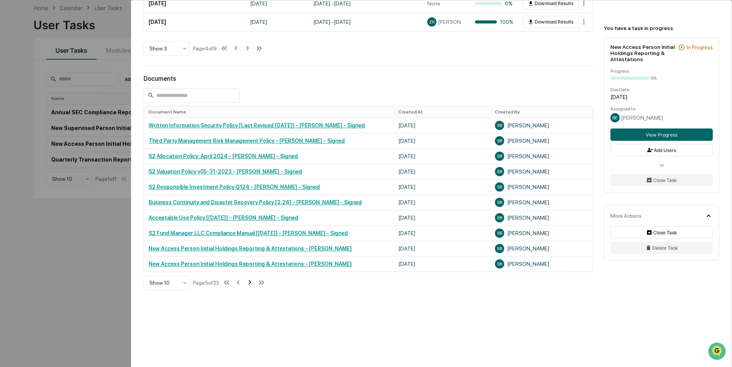
click at [249, 282] on icon at bounding box center [250, 282] width 8 height 8
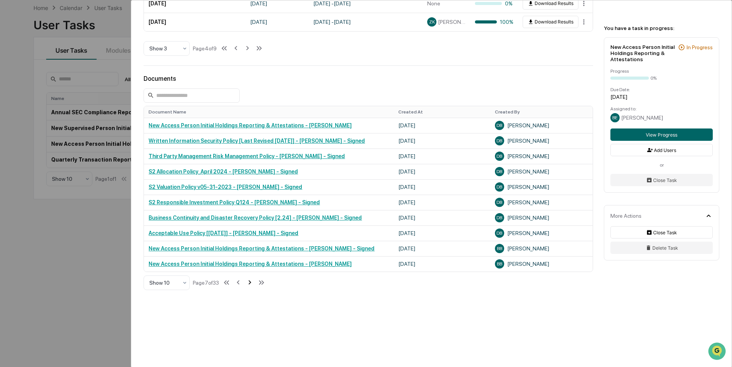
click at [249, 282] on icon at bounding box center [250, 282] width 8 height 8
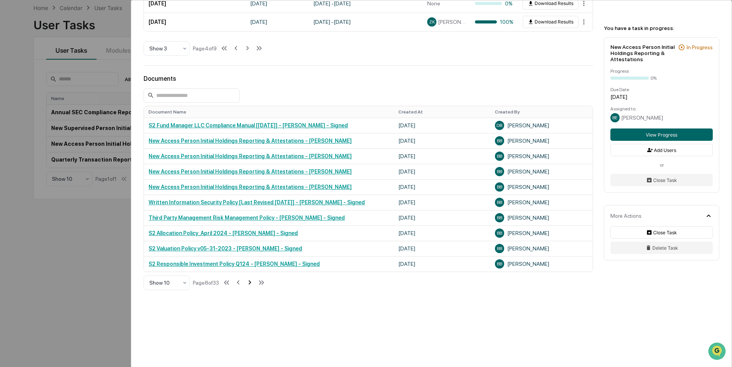
click at [249, 282] on icon at bounding box center [250, 282] width 8 height 8
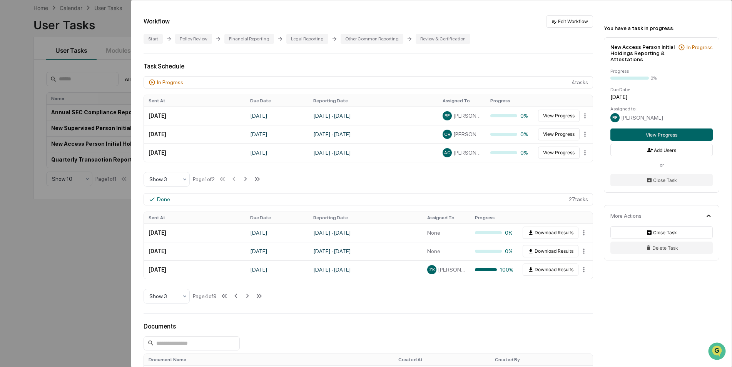
scroll to position [129, 0]
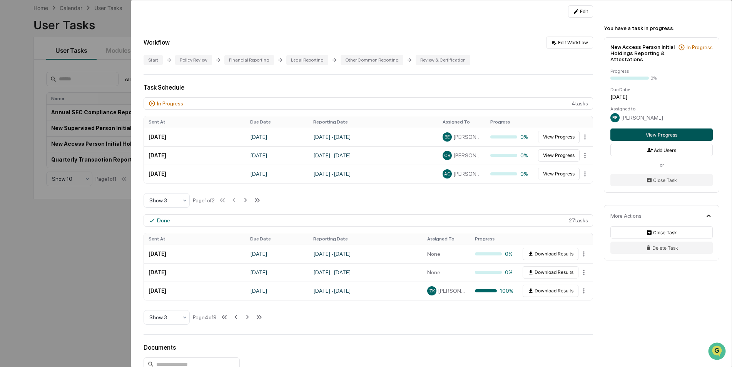
click at [640, 137] on button "View Progress" at bounding box center [661, 135] width 102 height 12
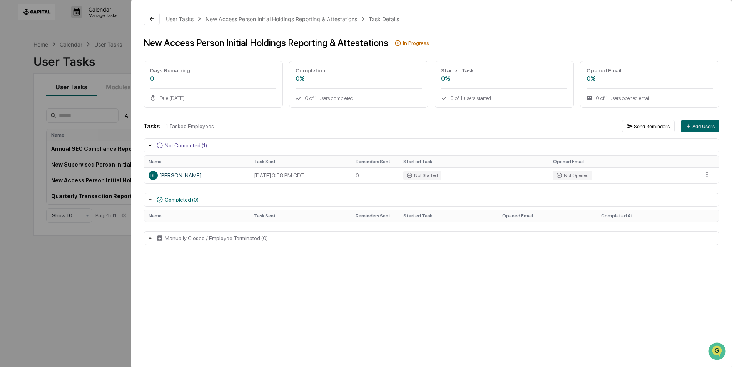
click at [150, 199] on icon at bounding box center [150, 200] width 6 height 6
click at [150, 199] on icon at bounding box center [150, 200] width 3 height 2
click at [706, 174] on html "Calendar Manage Tasks Reviews Approval Management Company People, Data, Setting…" at bounding box center [368, 183] width 736 height 367
click at [701, 188] on div "Close Task" at bounding box center [707, 188] width 58 height 12
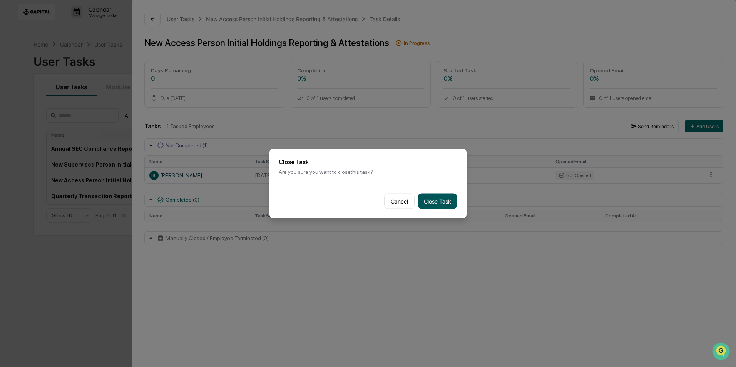
click at [428, 200] on button "Close Task" at bounding box center [438, 201] width 40 height 15
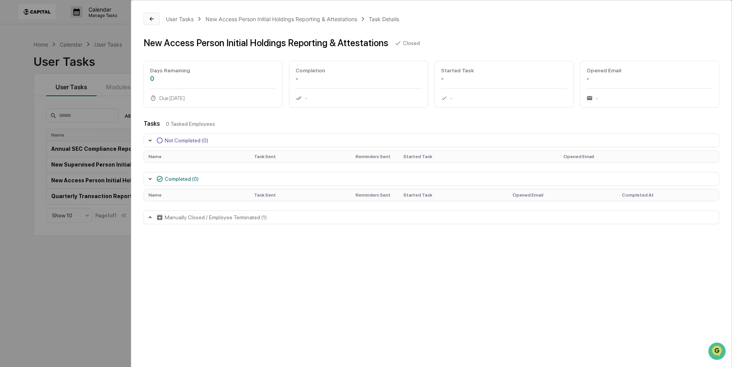
click at [153, 19] on icon at bounding box center [152, 19] width 6 height 6
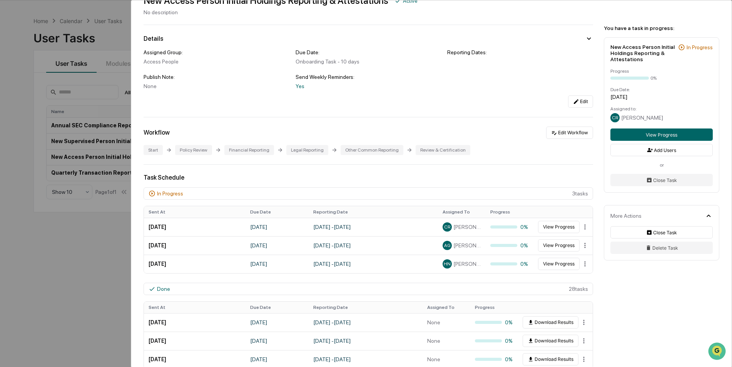
scroll to position [37, 0]
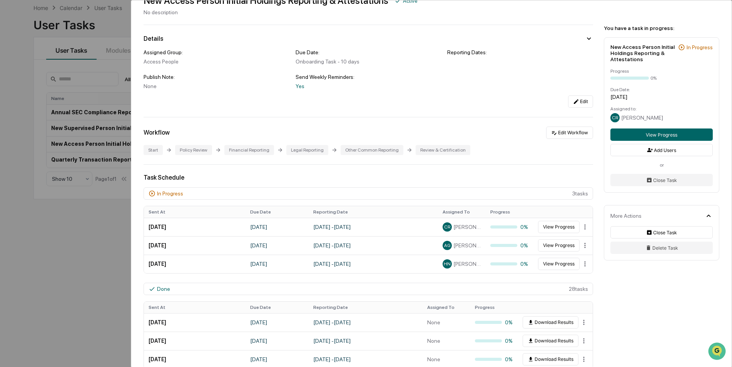
click at [72, 233] on div "User Tasks New Access Person Initial Holdings Reporting & Attestations New Acce…" at bounding box center [366, 183] width 732 height 367
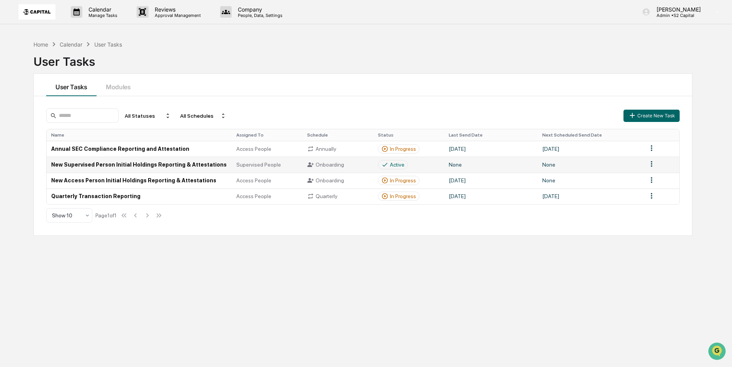
click at [220, 167] on td "New Supervised Person Initial Holdings Reporting & Attestations" at bounding box center [139, 165] width 185 height 16
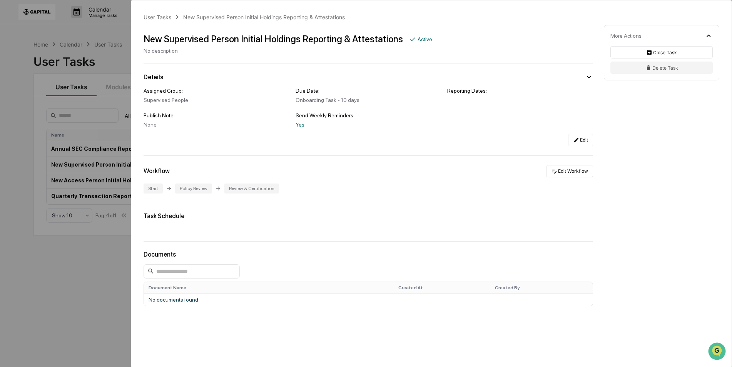
click at [66, 274] on div "User Tasks New Supervised Person Initial Holdings Reporting & Attestations New …" at bounding box center [366, 183] width 732 height 367
